Goal: Task Accomplishment & Management: Manage account settings

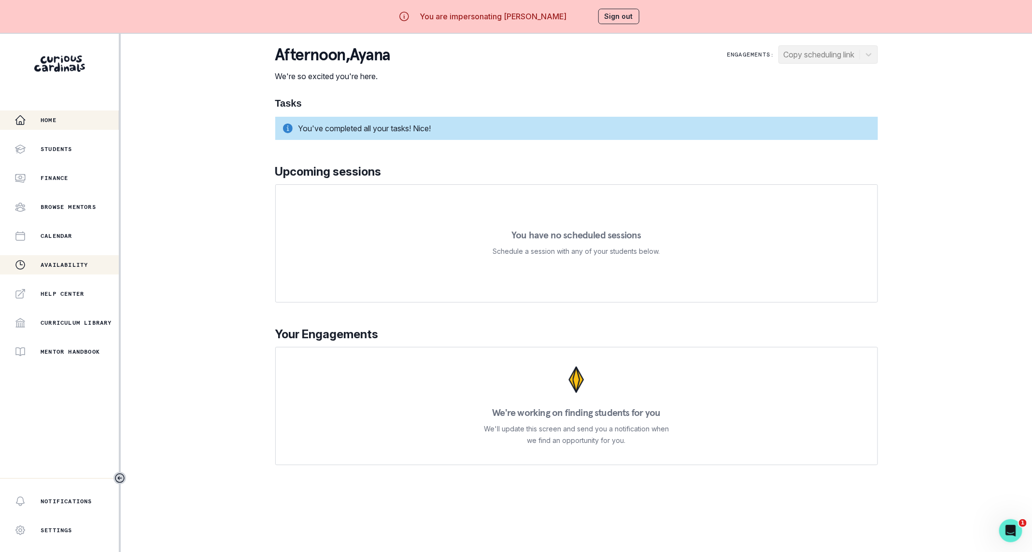
click at [70, 260] on div "Availability" at bounding box center [66, 265] width 104 height 12
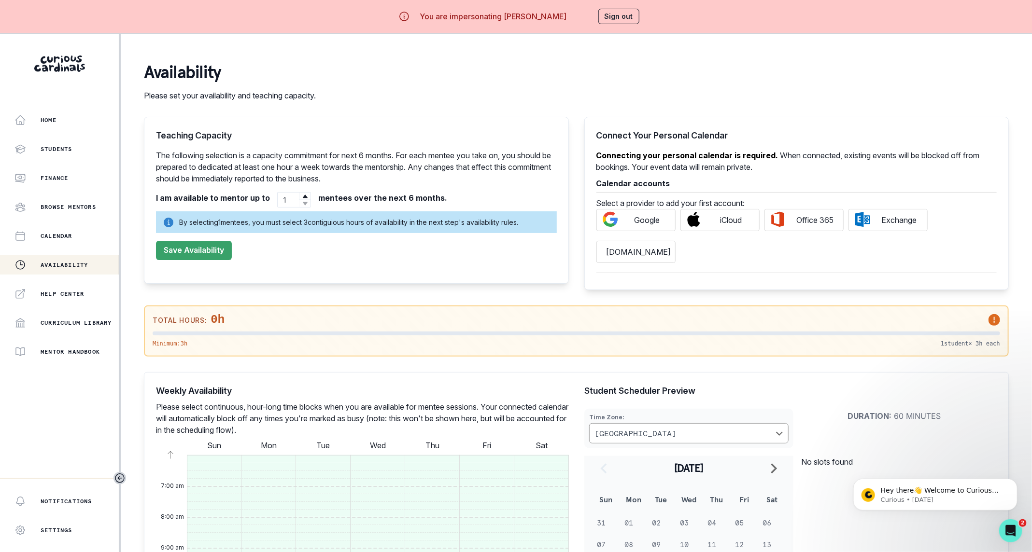
click at [996, 322] on icon at bounding box center [994, 320] width 12 height 12
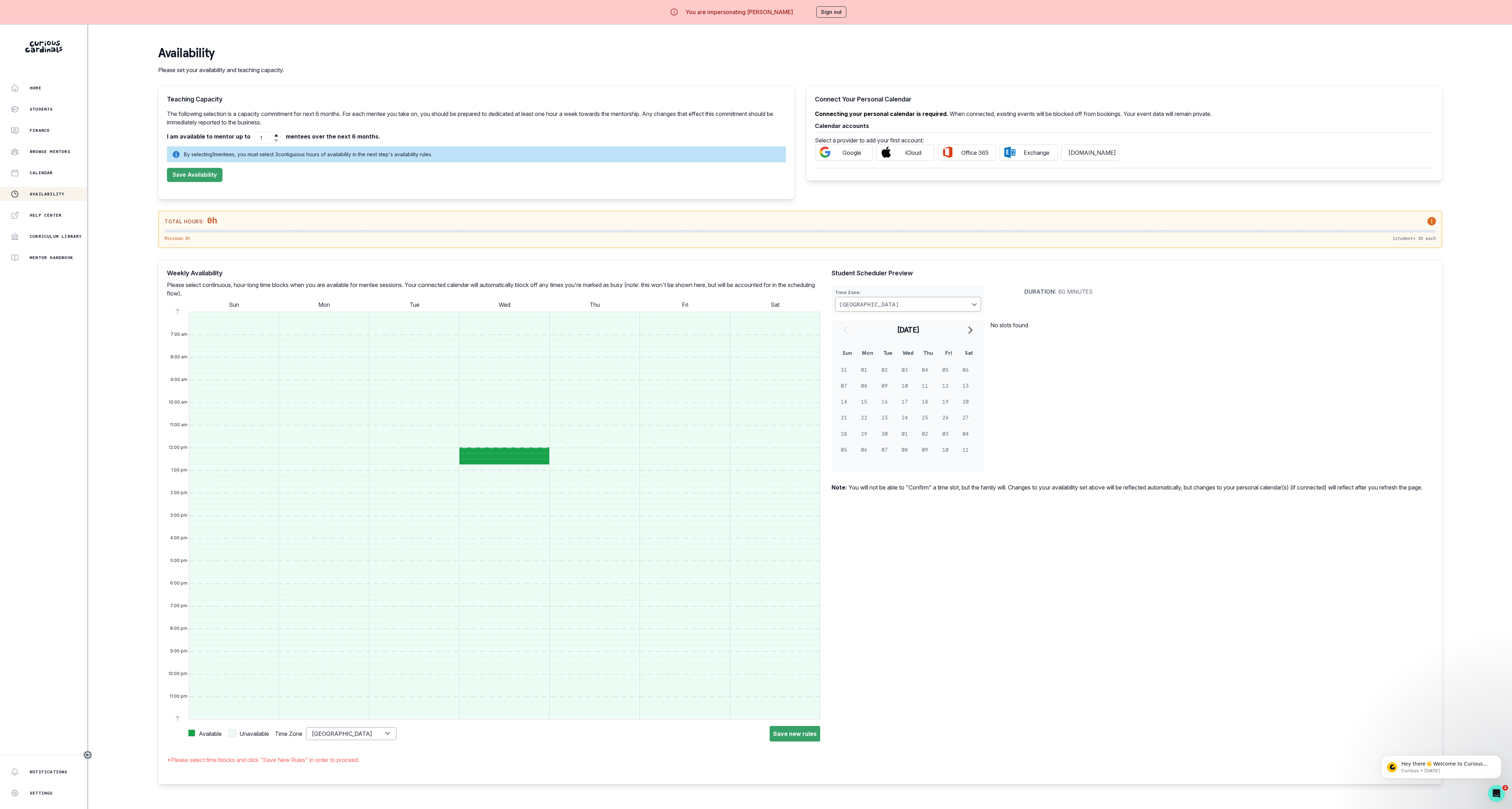
click at [763, 11] on button "Sign out" at bounding box center [831, 12] width 30 height 11
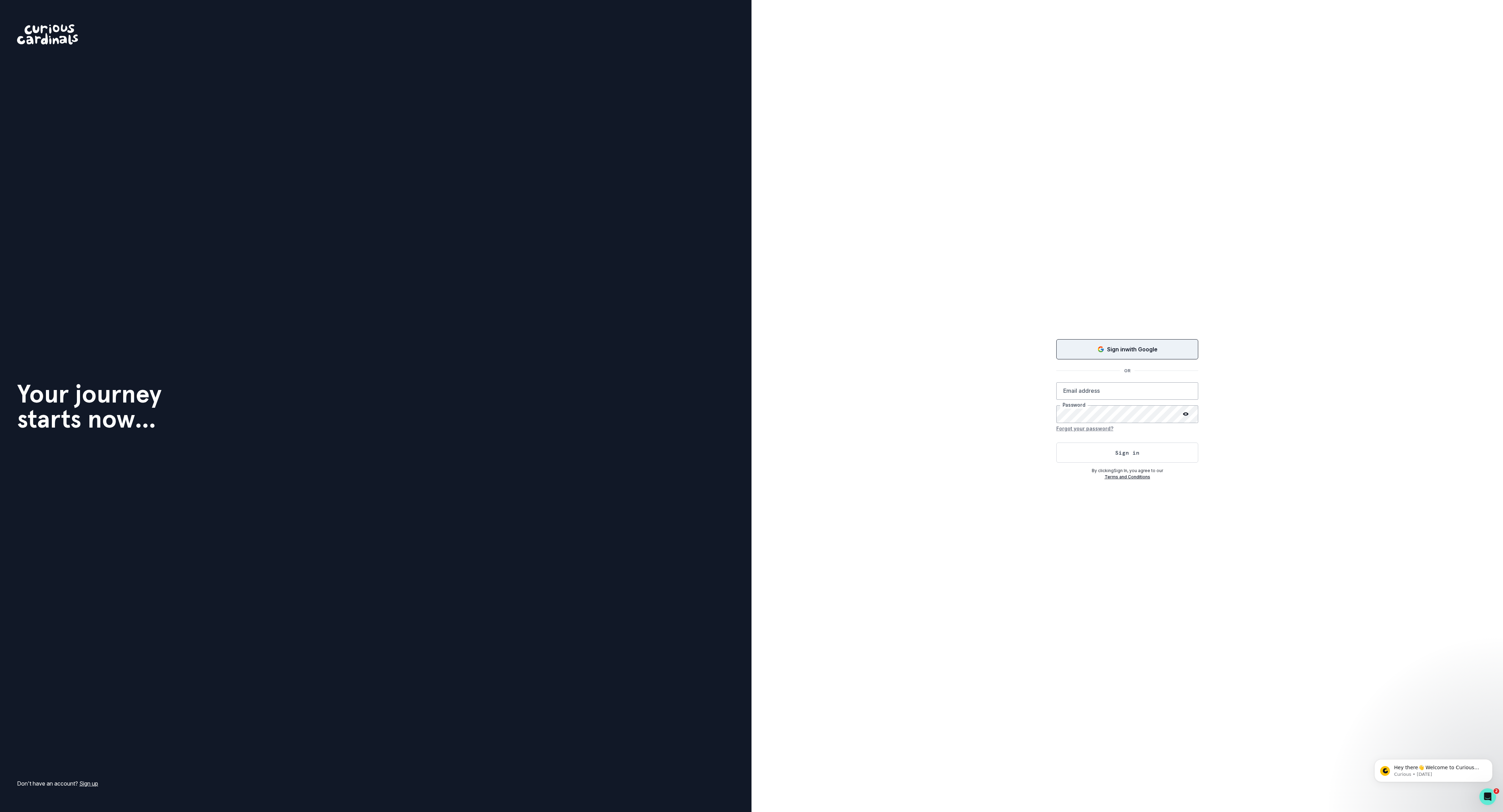
click at [751, 347] on div "Sign in with Google" at bounding box center [1127, 349] width 125 height 9
